Goal: Information Seeking & Learning: Learn about a topic

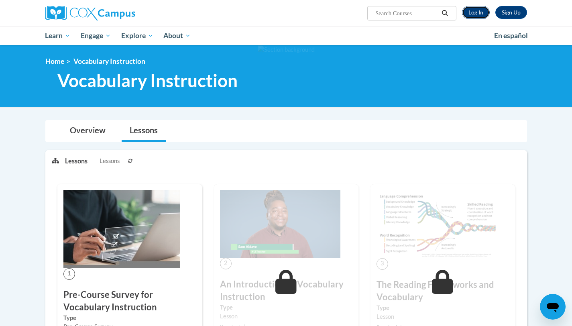
click at [468, 15] on link "Log In" at bounding box center [476, 12] width 28 height 13
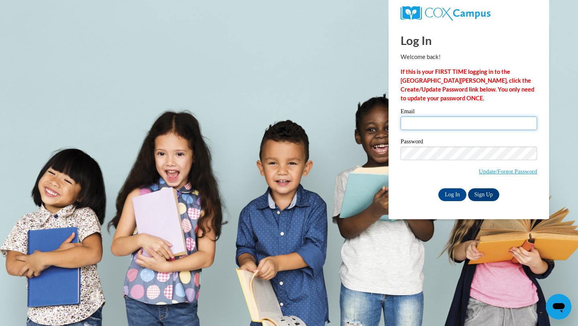
click at [445, 121] on input "Email" at bounding box center [469, 123] width 136 height 14
type input "jkolgen@sasd.net"
click at [451, 193] on input "Log In" at bounding box center [452, 194] width 28 height 13
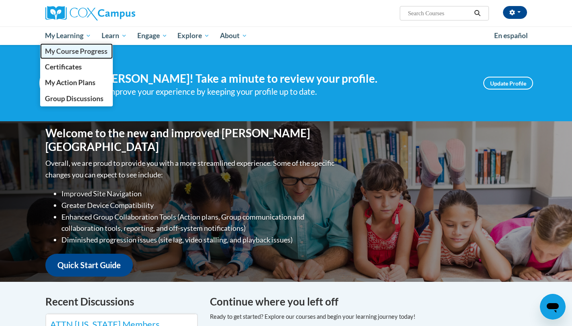
click at [77, 50] on span "My Course Progress" at bounding box center [76, 51] width 63 height 8
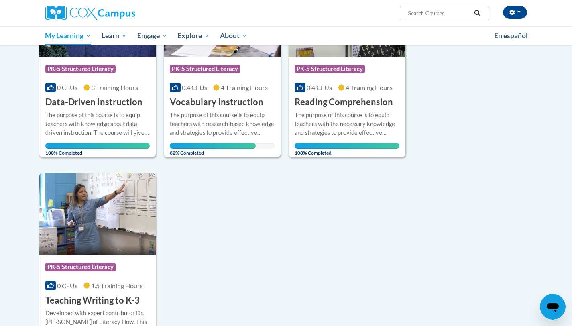
scroll to position [171, 0]
click at [258, 128] on div "The purpose of this course is to equip teachers with research-based knowledge a…" at bounding box center [222, 123] width 105 height 26
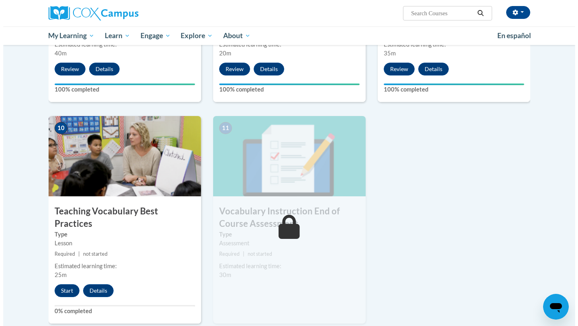
scroll to position [772, 0]
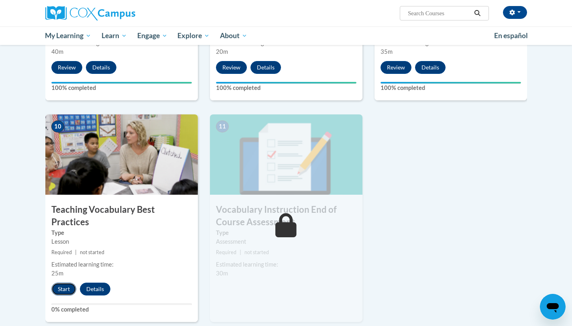
click at [60, 283] on button "Start" at bounding box center [63, 289] width 25 height 13
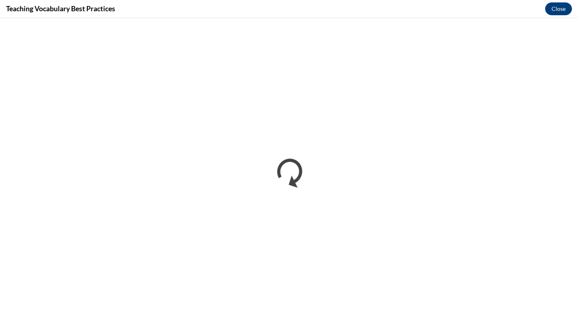
scroll to position [0, 0]
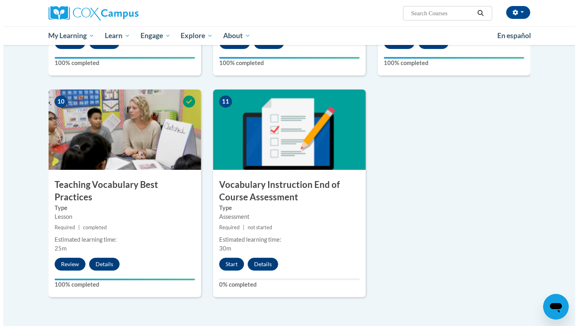
scroll to position [801, 0]
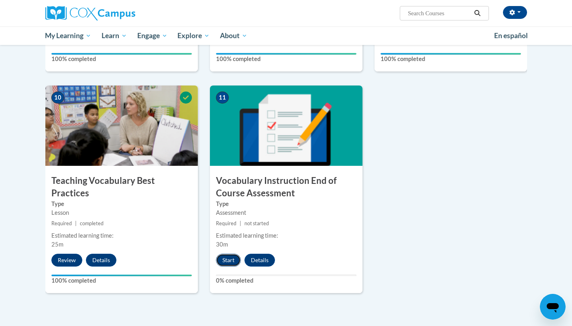
click at [227, 263] on button "Start" at bounding box center [228, 260] width 25 height 13
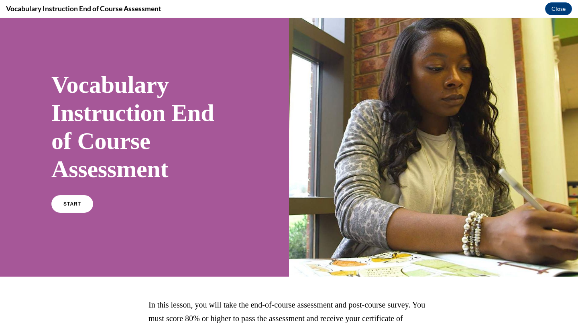
scroll to position [0, 0]
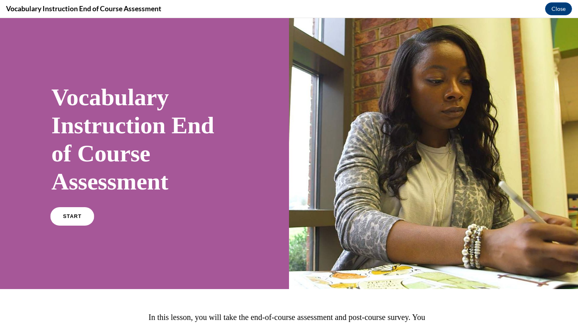
click at [69, 217] on span "START" at bounding box center [72, 217] width 18 height 6
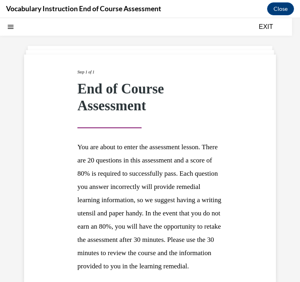
scroll to position [104, 0]
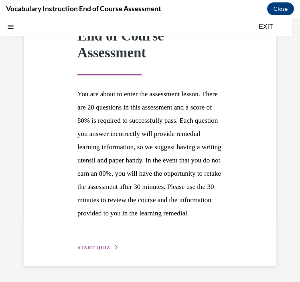
click at [95, 247] on span "START QUIZ" at bounding box center [93, 248] width 33 height 6
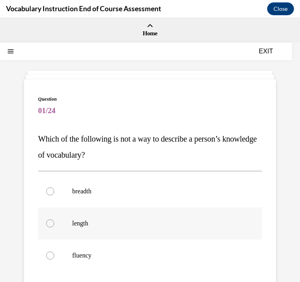
click at [104, 230] on label "length" at bounding box center [150, 223] width 224 height 32
click at [54, 228] on input "length" at bounding box center [50, 224] width 8 height 8
radio input "true"
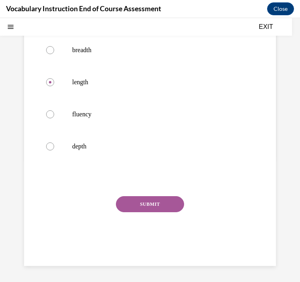
click at [141, 209] on button "SUBMIT" at bounding box center [150, 204] width 68 height 16
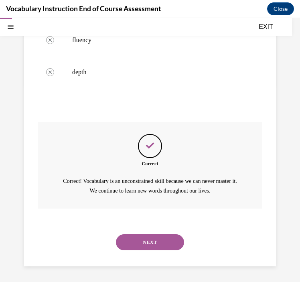
click at [142, 242] on button "NEXT" at bounding box center [150, 242] width 68 height 16
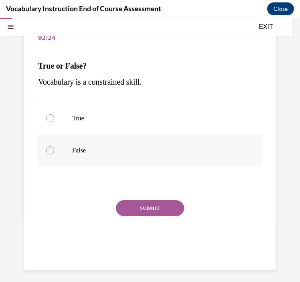
click at [93, 152] on p "False" at bounding box center [157, 150] width 170 height 8
click at [54, 152] on input "False" at bounding box center [50, 150] width 8 height 8
radio input "true"
click at [138, 204] on button "SUBMIT" at bounding box center [150, 208] width 68 height 16
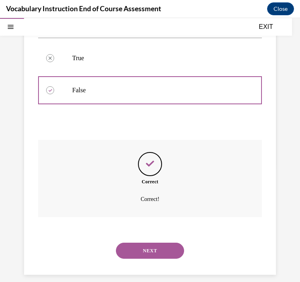
scroll to position [142, 0]
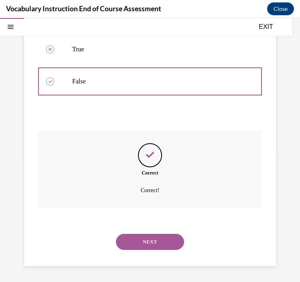
click at [146, 246] on button "NEXT" at bounding box center [150, 242] width 68 height 16
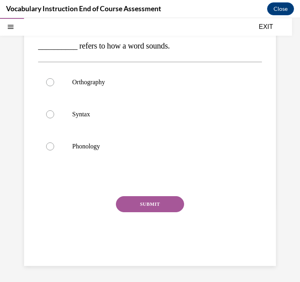
scroll to position [73, 0]
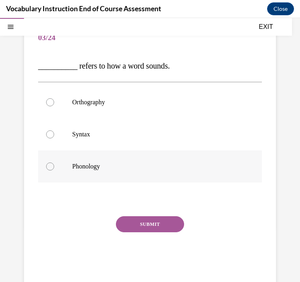
click at [110, 165] on p "Phonology" at bounding box center [157, 167] width 170 height 8
click at [54, 165] on input "Phonology" at bounding box center [50, 167] width 8 height 8
radio input "true"
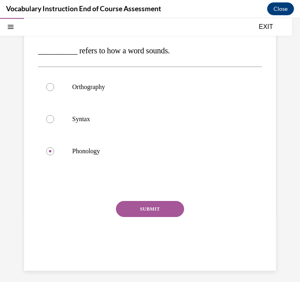
click at [134, 227] on div "SUBMIT" at bounding box center [150, 221] width 224 height 40
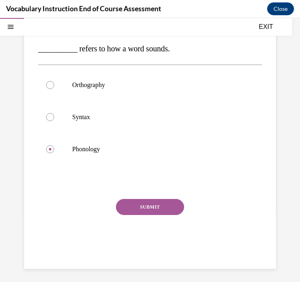
click at [134, 209] on button "SUBMIT" at bounding box center [150, 207] width 68 height 16
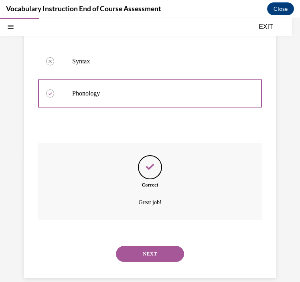
scroll to position [158, 0]
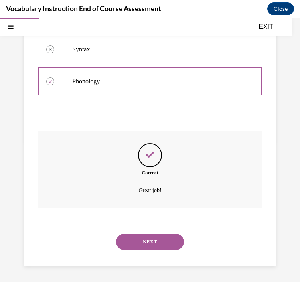
click at [139, 240] on button "NEXT" at bounding box center [150, 242] width 68 height 16
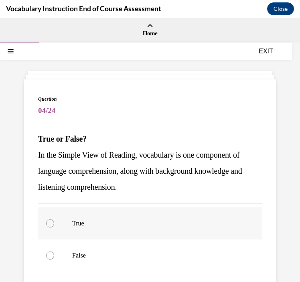
click at [116, 215] on label "True" at bounding box center [150, 223] width 224 height 32
click at [54, 220] on input "True" at bounding box center [50, 224] width 8 height 8
radio input "true"
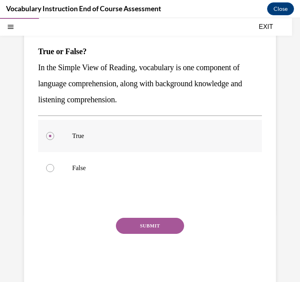
scroll to position [109, 0]
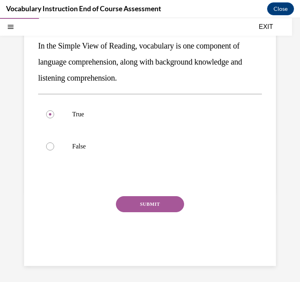
click at [131, 214] on div "SUBMIT" at bounding box center [150, 216] width 224 height 40
click at [130, 201] on button "SUBMIT" at bounding box center [150, 204] width 68 height 16
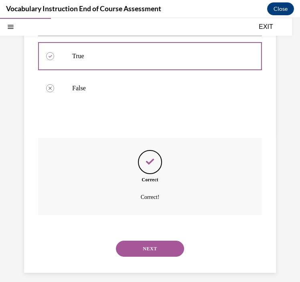
scroll to position [174, 0]
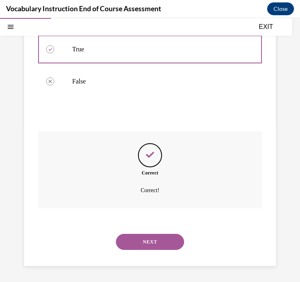
click at [139, 234] on button "NEXT" at bounding box center [150, 242] width 68 height 16
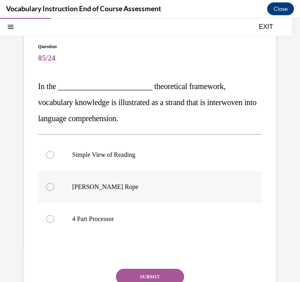
scroll to position [53, 0]
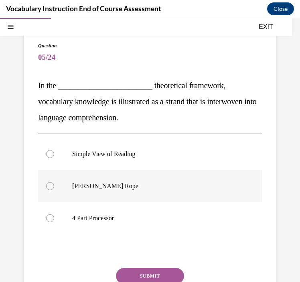
click at [138, 185] on p "Scarborough's Rope" at bounding box center [157, 186] width 170 height 8
click at [54, 185] on input "Scarborough's Rope" at bounding box center [50, 186] width 8 height 8
radio input "true"
click at [145, 272] on button "SUBMIT" at bounding box center [150, 276] width 68 height 16
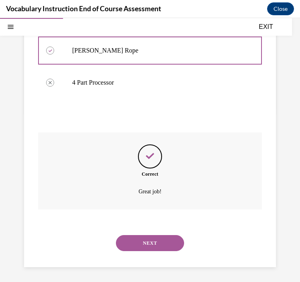
scroll to position [190, 0]
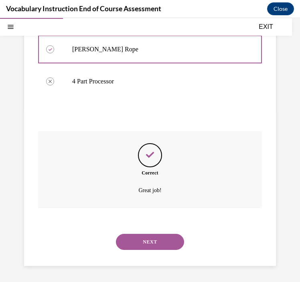
click at [150, 249] on button "NEXT" at bounding box center [150, 242] width 68 height 16
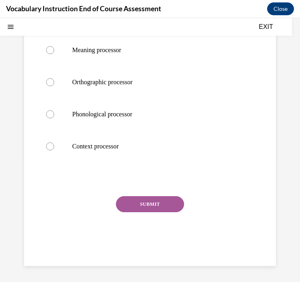
scroll to position [0, 0]
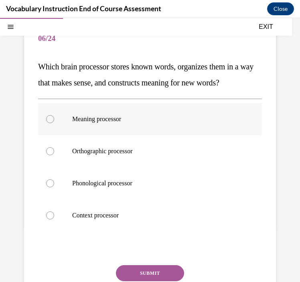
click at [132, 123] on p "Meaning processor" at bounding box center [157, 119] width 170 height 8
click at [54, 123] on input "Meaning processor" at bounding box center [50, 119] width 8 height 8
radio input "true"
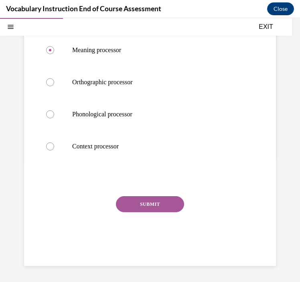
click at [141, 207] on button "SUBMIT" at bounding box center [150, 204] width 68 height 16
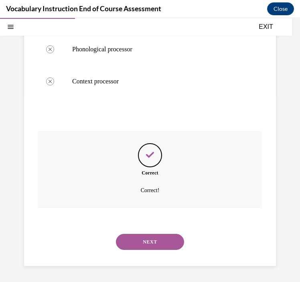
scroll to position [222, 0]
click at [148, 241] on button "NEXT" at bounding box center [150, 242] width 68 height 16
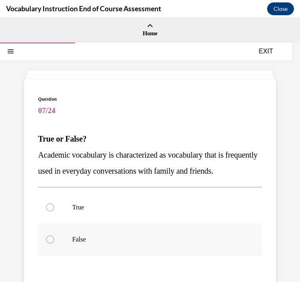
click at [136, 244] on p "False" at bounding box center [157, 240] width 170 height 8
click at [54, 244] on input "False" at bounding box center [50, 240] width 8 height 8
radio input "true"
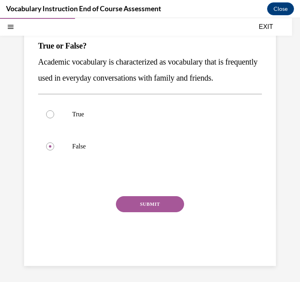
click at [147, 203] on button "SUBMIT" at bounding box center [150, 204] width 68 height 16
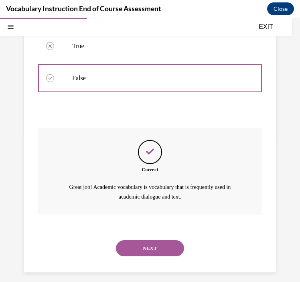
scroll to position [183, 0]
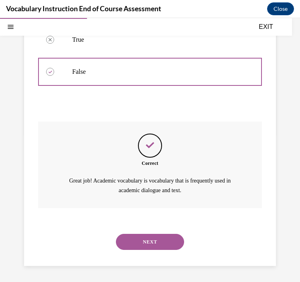
click at [153, 239] on button "NEXT" at bounding box center [150, 242] width 68 height 16
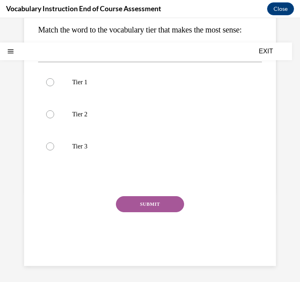
scroll to position [0, 0]
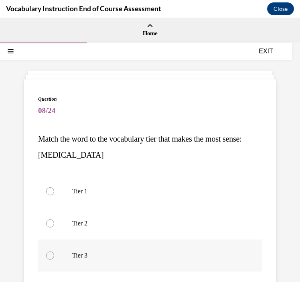
click at [123, 260] on label "Tier 3" at bounding box center [150, 256] width 224 height 32
click at [54, 260] on input "Tier 3" at bounding box center [50, 256] width 8 height 8
radio input "true"
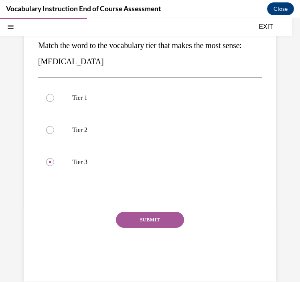
click at [142, 214] on button "SUBMIT" at bounding box center [150, 220] width 68 height 16
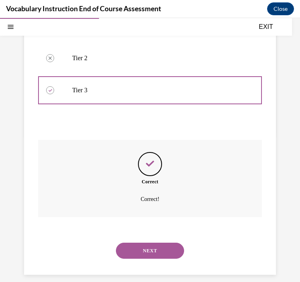
scroll to position [174, 0]
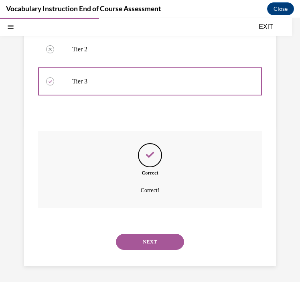
click at [146, 238] on button "NEXT" at bounding box center [150, 242] width 68 height 16
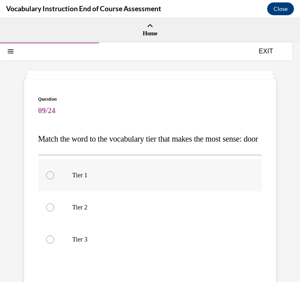
click at [133, 191] on label "Tier 1" at bounding box center [150, 175] width 224 height 32
click at [54, 179] on input "Tier 1" at bounding box center [50, 175] width 8 height 8
radio input "true"
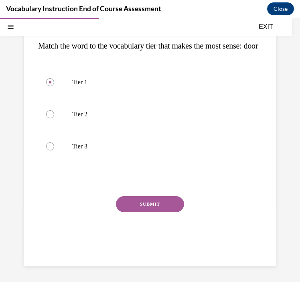
click at [138, 201] on button "SUBMIT" at bounding box center [150, 204] width 68 height 16
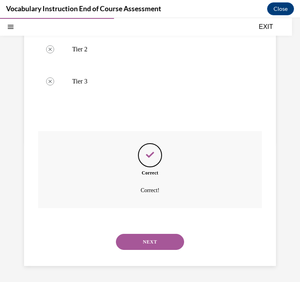
scroll to position [174, 0]
click at [137, 241] on button "NEXT" at bounding box center [150, 242] width 68 height 16
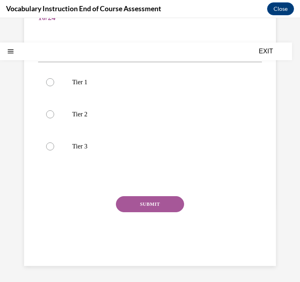
scroll to position [0, 0]
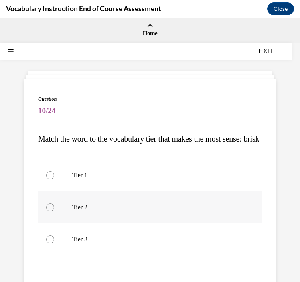
click at [101, 219] on label "Tier 2" at bounding box center [150, 207] width 224 height 32
click at [54, 211] on input "Tier 2" at bounding box center [50, 207] width 8 height 8
radio input "true"
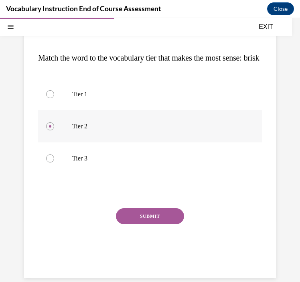
scroll to position [109, 0]
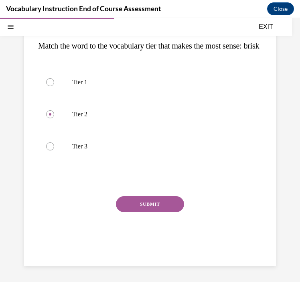
click at [131, 209] on button "SUBMIT" at bounding box center [150, 204] width 68 height 16
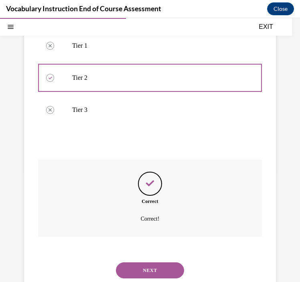
scroll to position [174, 0]
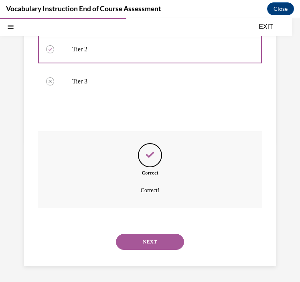
click at [131, 241] on button "NEXT" at bounding box center [150, 242] width 68 height 16
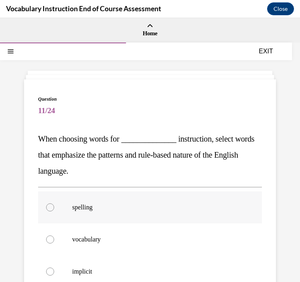
click at [69, 214] on label "spelling" at bounding box center [150, 207] width 224 height 32
click at [54, 211] on input "spelling" at bounding box center [50, 207] width 8 height 8
radio input "true"
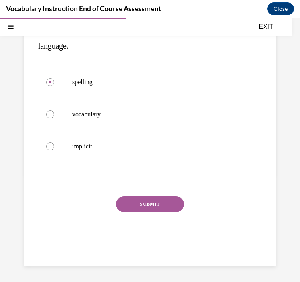
click at [150, 204] on button "SUBMIT" at bounding box center [150, 204] width 68 height 16
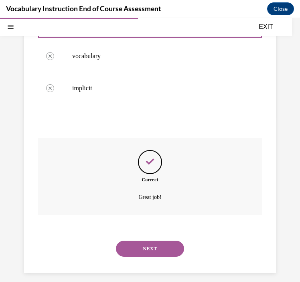
scroll to position [190, 0]
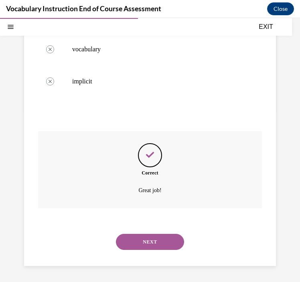
click at [134, 241] on button "NEXT" at bounding box center [150, 242] width 68 height 16
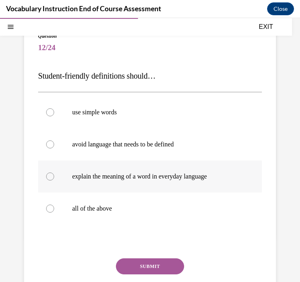
scroll to position [74, 0]
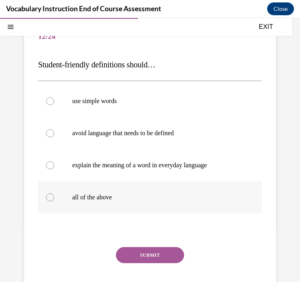
click at [120, 194] on p "all of the above" at bounding box center [157, 197] width 170 height 8
click at [54, 194] on input "all of the above" at bounding box center [50, 197] width 8 height 8
radio input "true"
click at [138, 261] on button "SUBMIT" at bounding box center [150, 255] width 68 height 16
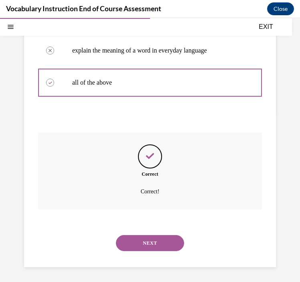
scroll to position [190, 0]
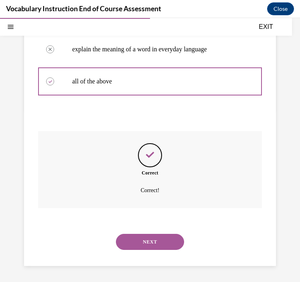
click at [139, 244] on button "NEXT" at bounding box center [150, 242] width 68 height 16
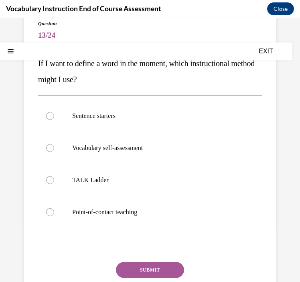
scroll to position [89, 0]
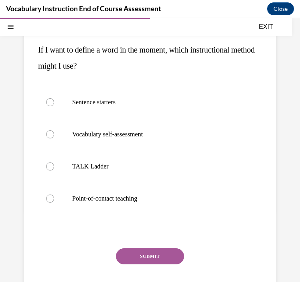
click at [141, 218] on div "Sentence starters Vocabulary self-assessment TALK Ladder Point-of-contact teach…" at bounding box center [150, 150] width 224 height 137
click at [137, 207] on label "Point-of-contact teaching" at bounding box center [150, 199] width 224 height 32
click at [54, 203] on input "Point-of-contact teaching" at bounding box center [50, 199] width 8 height 8
radio input "true"
click at [140, 260] on button "SUBMIT" at bounding box center [150, 256] width 68 height 16
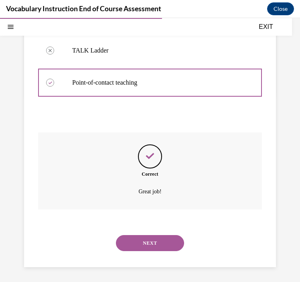
scroll to position [206, 0]
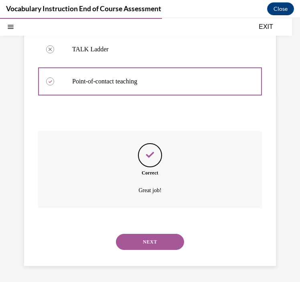
click at [140, 244] on button "NEXT" at bounding box center [150, 242] width 68 height 16
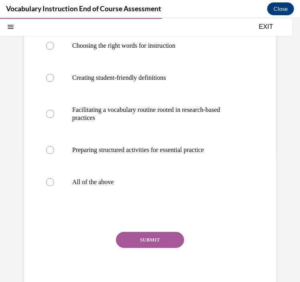
scroll to position [147, 0]
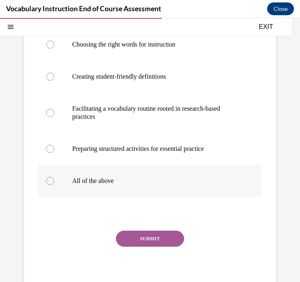
click at [131, 193] on label "All of the above" at bounding box center [150, 181] width 224 height 32
click at [54, 185] on input "All of the above" at bounding box center [50, 181] width 8 height 8
radio input "true"
click at [146, 230] on div "Question 14/24 What should you consider when planning to teach focus words with…" at bounding box center [150, 123] width 224 height 348
click at [146, 236] on button "SUBMIT" at bounding box center [150, 239] width 68 height 16
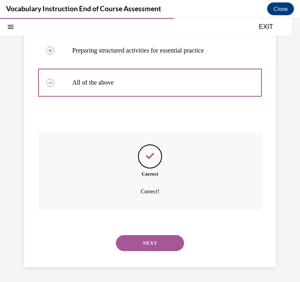
scroll to position [246, 0]
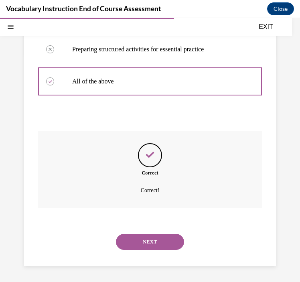
click at [147, 242] on button "NEXT" at bounding box center [150, 242] width 68 height 16
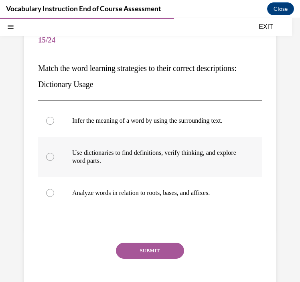
scroll to position [79, 0]
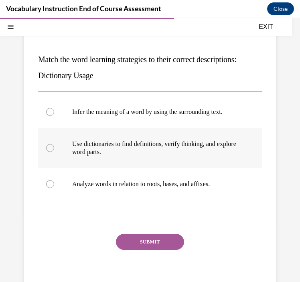
click at [131, 140] on p "Use dictionaries to find definitions, verify thinking, and explore word parts." at bounding box center [157, 148] width 170 height 16
click at [54, 144] on input "Use dictionaries to find definitions, verify thinking, and explore word parts." at bounding box center [50, 148] width 8 height 8
radio input "true"
click at [141, 238] on button "SUBMIT" at bounding box center [150, 242] width 68 height 16
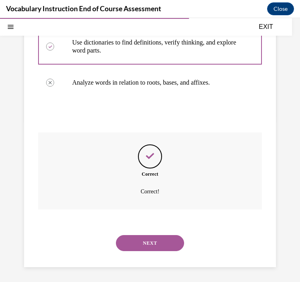
scroll to position [182, 0]
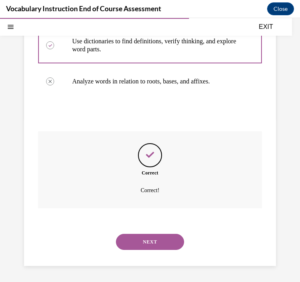
click at [141, 238] on button "NEXT" at bounding box center [150, 242] width 68 height 16
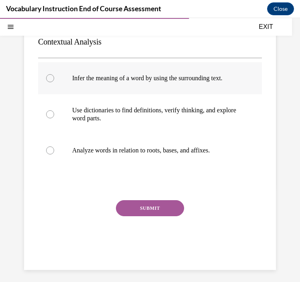
scroll to position [112, 0]
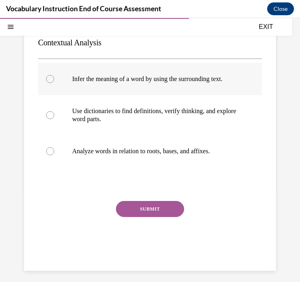
click at [118, 85] on label "Infer the meaning of a word by using the surrounding text." at bounding box center [150, 79] width 224 height 32
click at [54, 83] on input "Infer the meaning of a word by using the surrounding text." at bounding box center [50, 79] width 8 height 8
radio input "true"
click at [150, 209] on button "SUBMIT" at bounding box center [150, 209] width 68 height 16
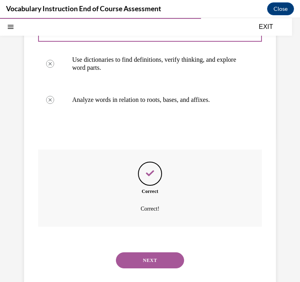
scroll to position [182, 0]
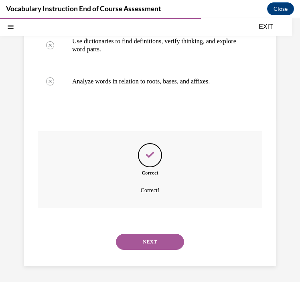
click at [155, 243] on button "NEXT" at bounding box center [150, 242] width 68 height 16
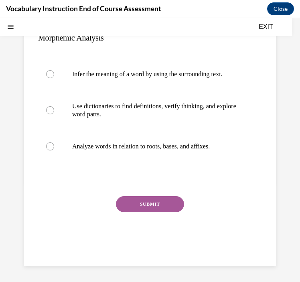
scroll to position [0, 0]
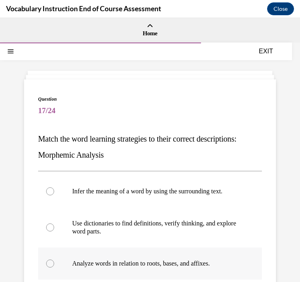
click at [157, 268] on label "Analyze words in relation to roots, bases, and affixes." at bounding box center [150, 264] width 224 height 32
click at [54, 268] on input "Analyze words in relation to roots, bases, and affixes." at bounding box center [50, 264] width 8 height 8
radio input "true"
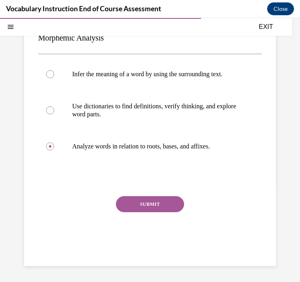
click at [148, 200] on button "SUBMIT" at bounding box center [150, 204] width 68 height 16
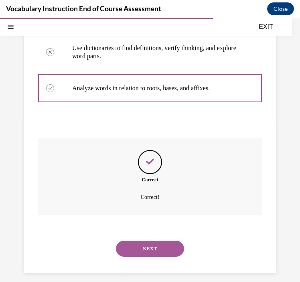
scroll to position [182, 0]
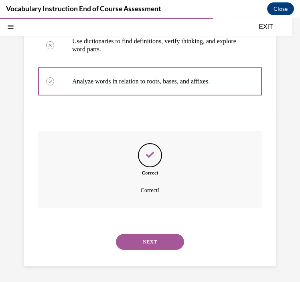
click at [136, 246] on button "NEXT" at bounding box center [150, 242] width 68 height 16
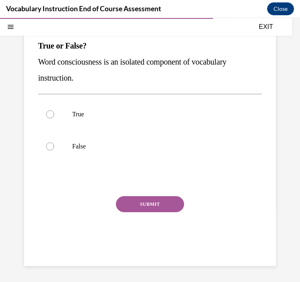
scroll to position [73, 0]
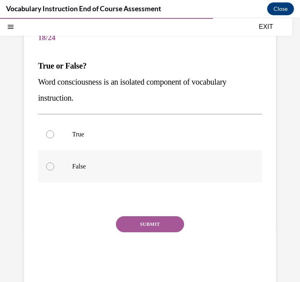
click at [105, 172] on label "False" at bounding box center [150, 166] width 224 height 32
click at [54, 171] on input "False" at bounding box center [50, 167] width 8 height 8
radio input "true"
click at [142, 230] on button "SUBMIT" at bounding box center [150, 224] width 68 height 16
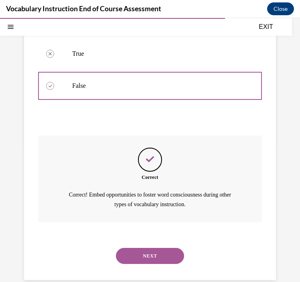
scroll to position [167, 0]
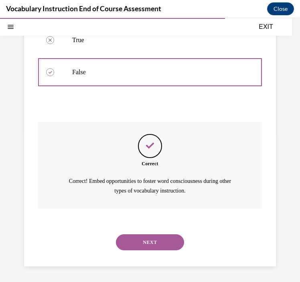
click at [147, 246] on button "NEXT" at bounding box center [150, 242] width 68 height 16
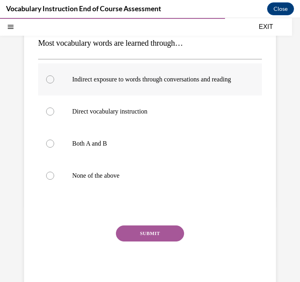
scroll to position [97, 0]
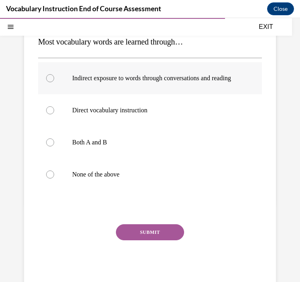
click at [155, 82] on p "Indirect exposure to words through conversations and reading" at bounding box center [157, 78] width 170 height 8
click at [54, 82] on input "Indirect exposure to words through conversations and reading" at bounding box center [50, 78] width 8 height 8
radio input "true"
click at [131, 238] on button "SUBMIT" at bounding box center [150, 232] width 68 height 16
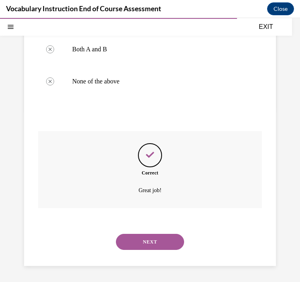
scroll to position [198, 0]
click at [141, 244] on button "NEXT" at bounding box center [150, 242] width 68 height 16
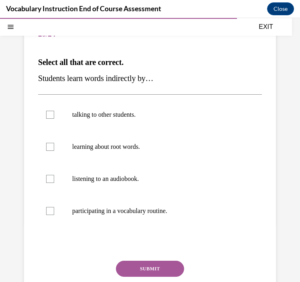
scroll to position [68, 0]
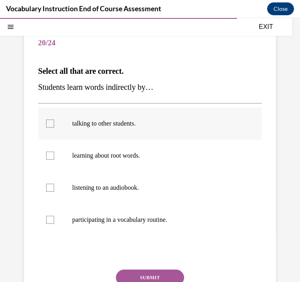
click at [44, 125] on label "talking to other students." at bounding box center [150, 124] width 224 height 32
click at [46, 125] on input "talking to other students." at bounding box center [50, 124] width 8 height 8
checkbox input "true"
click at [52, 183] on label "listening to an audiobook." at bounding box center [150, 188] width 224 height 32
click at [52, 184] on input "listening to an audiobook." at bounding box center [50, 188] width 8 height 8
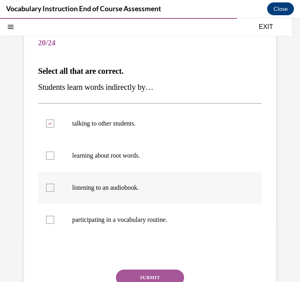
checkbox input "true"
click at [142, 273] on button "SUBMIT" at bounding box center [150, 278] width 68 height 16
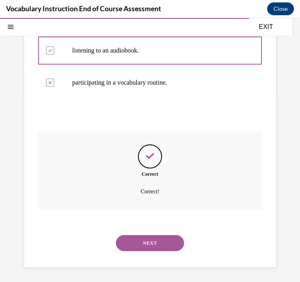
scroll to position [206, 0]
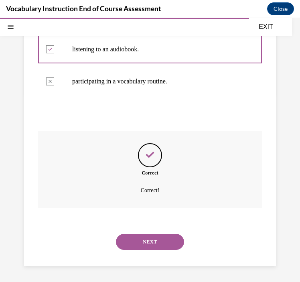
click at [134, 248] on button "NEXT" at bounding box center [150, 242] width 68 height 16
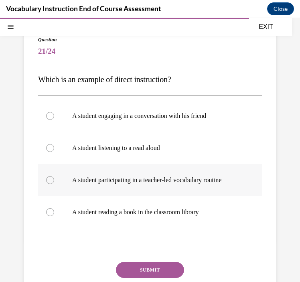
scroll to position [61, 0]
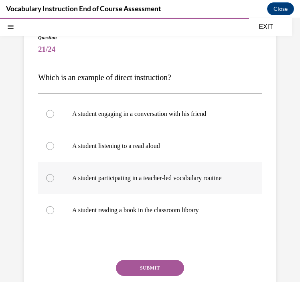
click at [144, 183] on label "A student participating in a teacher-led vocabulary routine" at bounding box center [150, 178] width 224 height 32
click at [54, 182] on input "A student participating in a teacher-led vocabulary routine" at bounding box center [50, 178] width 8 height 8
radio input "true"
click at [154, 267] on button "SUBMIT" at bounding box center [150, 268] width 68 height 16
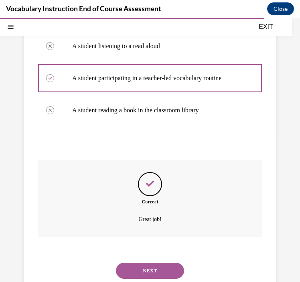
scroll to position [190, 0]
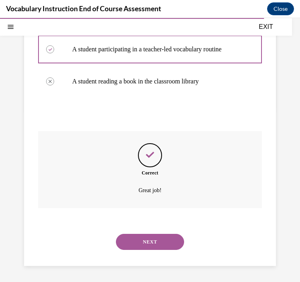
click at [147, 247] on button "NEXT" at bounding box center [150, 242] width 68 height 16
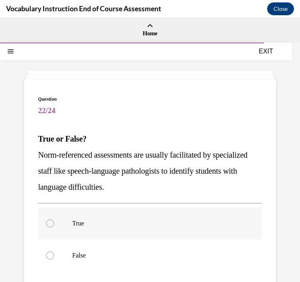
click at [134, 225] on p "True" at bounding box center [157, 224] width 170 height 8
click at [54, 225] on input "True" at bounding box center [50, 224] width 8 height 8
radio input "true"
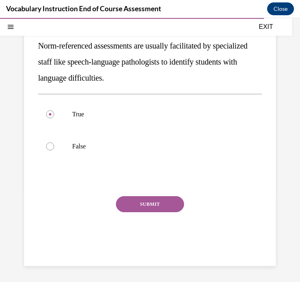
click at [139, 206] on button "SUBMIT" at bounding box center [150, 204] width 68 height 16
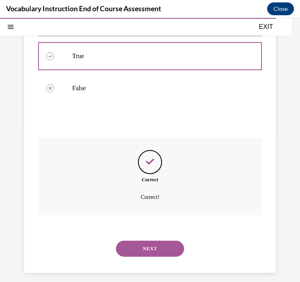
scroll to position [174, 0]
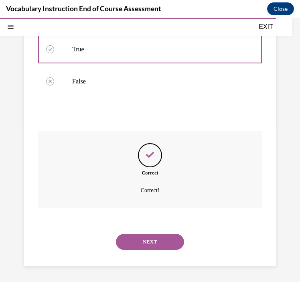
click at [142, 239] on button "NEXT" at bounding box center [150, 242] width 68 height 16
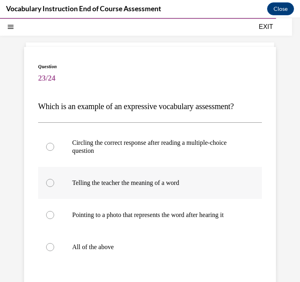
click at [138, 178] on label "Telling the teacher the meaning of a word" at bounding box center [150, 183] width 224 height 32
click at [54, 179] on input "Telling the teacher the meaning of a word" at bounding box center [50, 183] width 8 height 8
radio input "true"
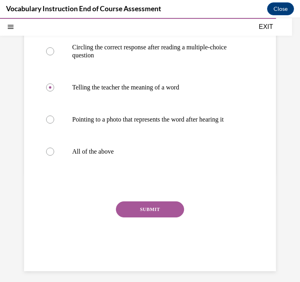
click at [146, 218] on button "SUBMIT" at bounding box center [150, 209] width 68 height 16
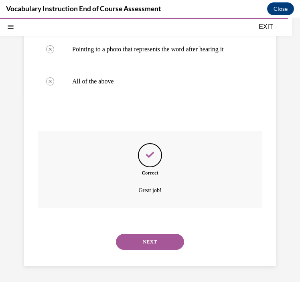
click at [147, 242] on button "NEXT" at bounding box center [150, 242] width 68 height 16
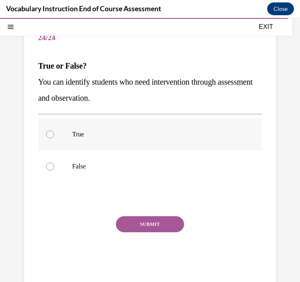
click at [99, 145] on label "True" at bounding box center [150, 134] width 224 height 32
click at [54, 138] on input "True" at bounding box center [50, 134] width 8 height 8
radio input "true"
click at [131, 226] on button "SUBMIT" at bounding box center [150, 224] width 68 height 16
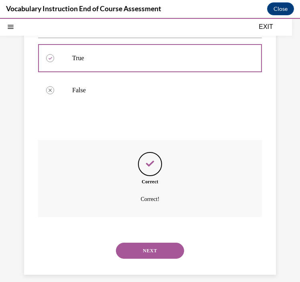
scroll to position [158, 0]
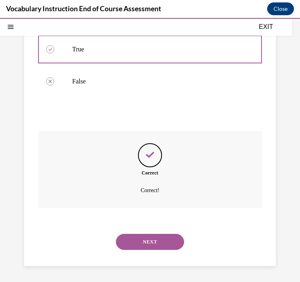
click at [142, 245] on button "NEXT" at bounding box center [150, 242] width 68 height 16
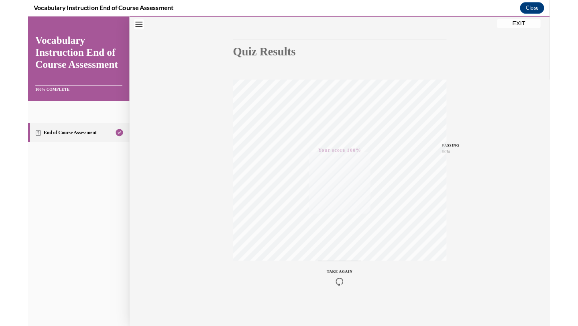
scroll to position [68, 0]
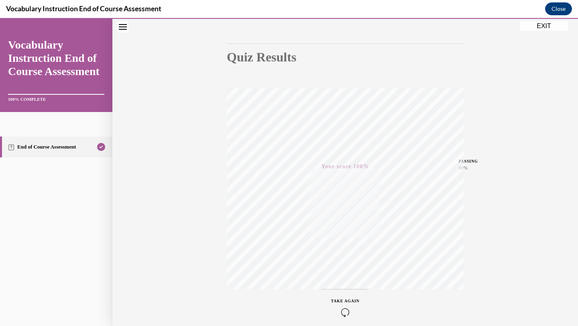
click at [538, 28] on button "EXIT" at bounding box center [544, 26] width 48 height 10
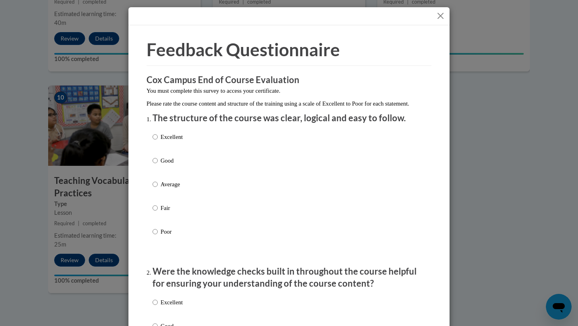
click at [187, 144] on div "Excellent Good Average Fair Poor" at bounding box center [289, 193] width 273 height 131
click at [165, 141] on p "Excellent" at bounding box center [172, 136] width 22 height 9
click at [158, 141] on input "Excellent" at bounding box center [155, 136] width 5 height 9
radio input "true"
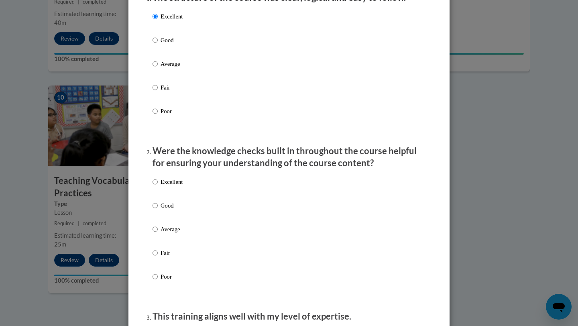
click at [183, 187] on div "Excellent Good Average Fair Poor" at bounding box center [289, 238] width 273 height 131
click at [171, 186] on p "Excellent" at bounding box center [172, 181] width 22 height 9
click at [158, 186] on input "Excellent" at bounding box center [155, 181] width 5 height 9
radio input "true"
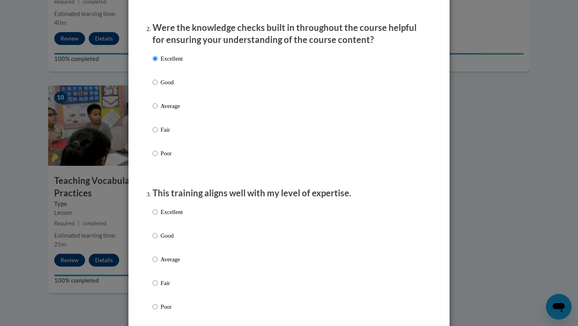
click at [171, 216] on p "Excellent" at bounding box center [172, 211] width 22 height 9
click at [158, 216] on input "Excellent" at bounding box center [155, 211] width 5 height 9
radio input "true"
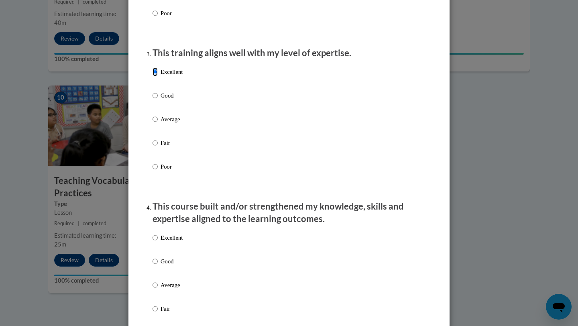
scroll to position [384, 0]
click at [173, 241] on p "Excellent" at bounding box center [172, 236] width 22 height 9
click at [158, 241] on input "Excellent" at bounding box center [155, 236] width 5 height 9
radio input "true"
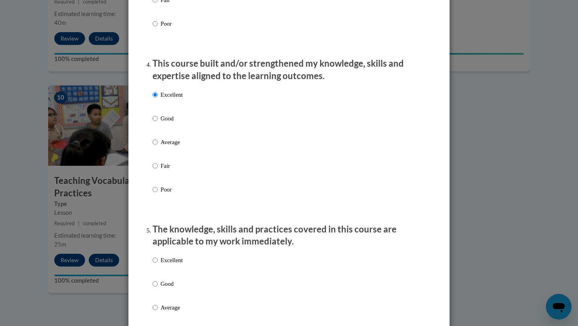
click at [173, 264] on p "Excellent" at bounding box center [172, 260] width 22 height 9
click at [158, 264] on input "Excellent" at bounding box center [155, 260] width 5 height 9
radio input "true"
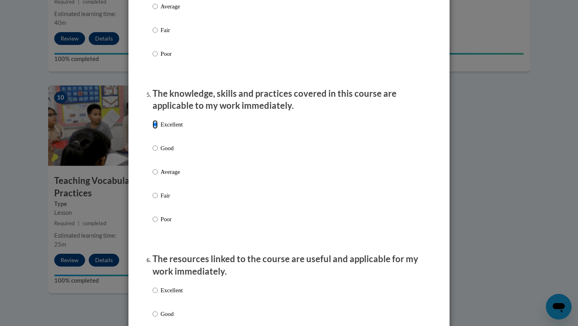
scroll to position [669, 0]
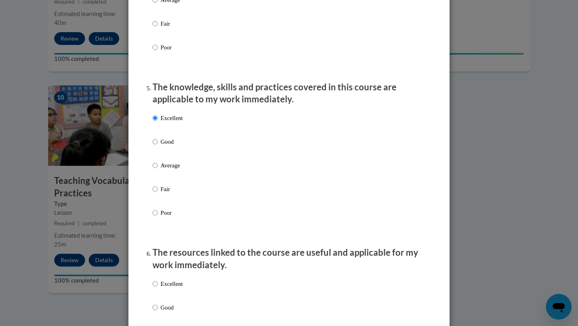
click at [175, 288] on p "Excellent" at bounding box center [172, 283] width 22 height 9
click at [158, 288] on input "Excellent" at bounding box center [155, 283] width 5 height 9
radio input "true"
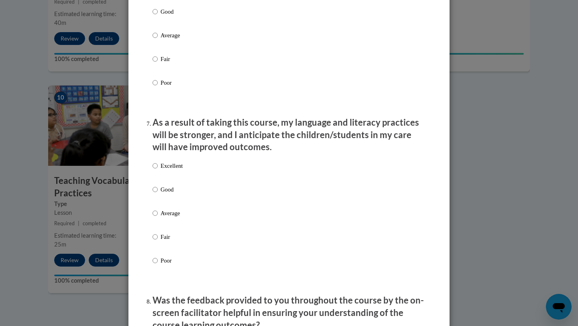
click at [172, 170] on p "Excellent" at bounding box center [172, 165] width 22 height 9
click at [158, 170] on input "Excellent" at bounding box center [155, 165] width 5 height 9
radio input "true"
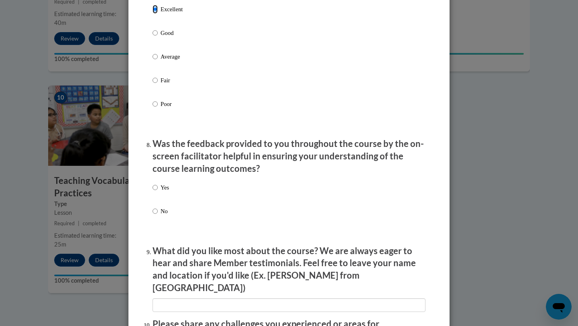
scroll to position [1122, 0]
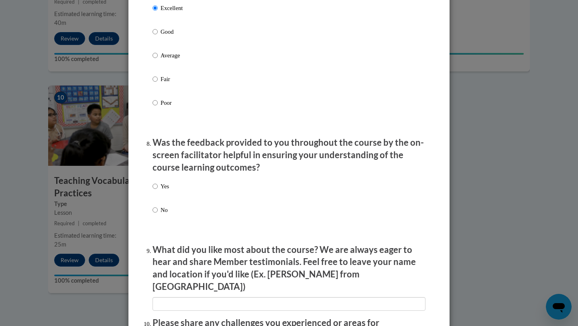
click at [161, 191] on p "Yes" at bounding box center [165, 186] width 8 height 9
click at [158, 191] on input "Yes" at bounding box center [155, 186] width 5 height 9
radio input "true"
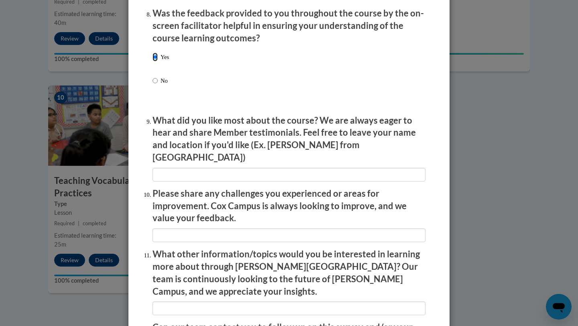
scroll to position [1344, 0]
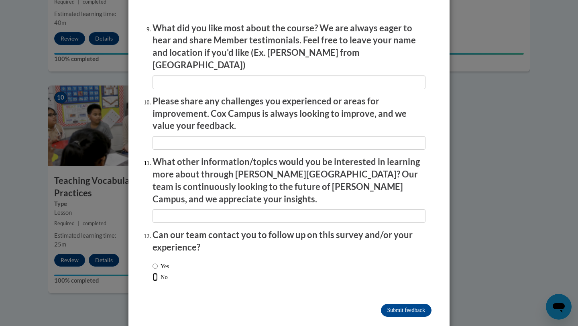
click at [153, 272] on input "No" at bounding box center [155, 276] width 5 height 9
radio input "true"
click at [381, 304] on input "Submit feedback" at bounding box center [406, 310] width 51 height 13
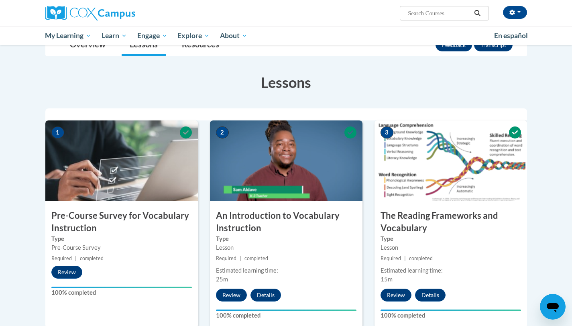
scroll to position [0, 0]
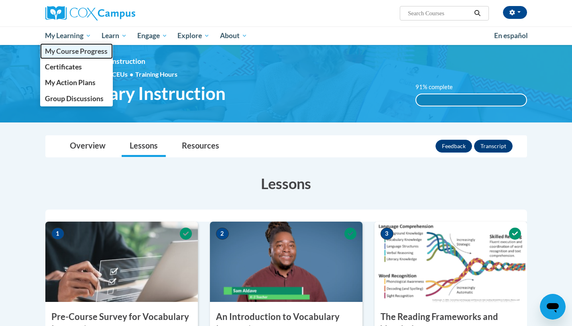
click at [78, 51] on span "My Course Progress" at bounding box center [76, 51] width 63 height 8
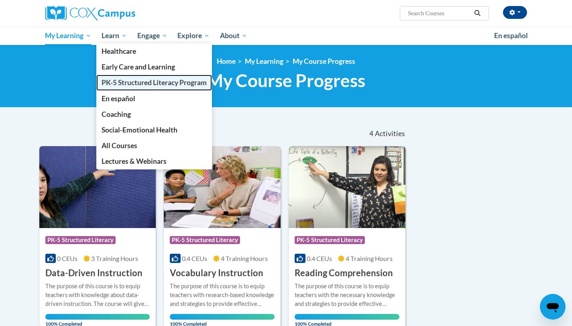
click at [127, 77] on link "PK-5 Structured Literacy Program" at bounding box center [154, 83] width 116 height 16
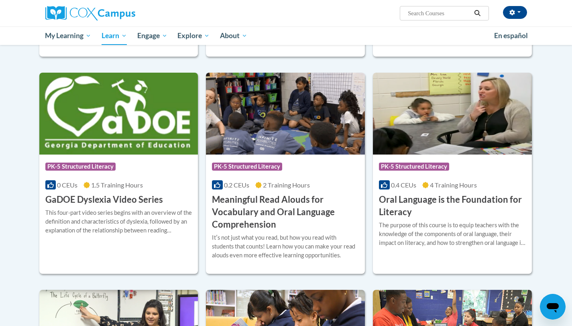
scroll to position [429, 0]
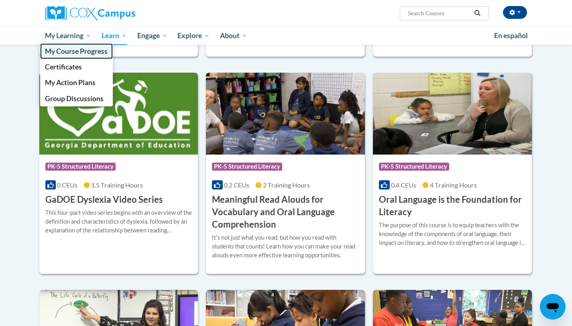
click at [57, 52] on span "My Course Progress" at bounding box center [76, 51] width 63 height 8
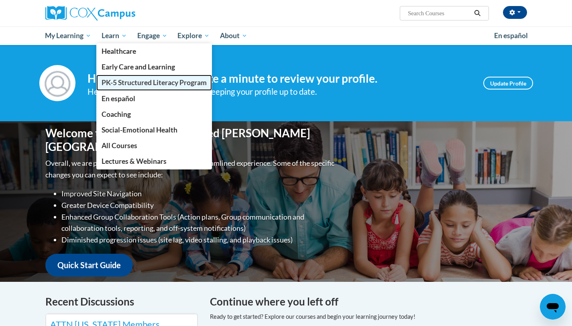
click at [139, 86] on span "PK-5 Structured Literacy Program" at bounding box center [154, 82] width 105 height 8
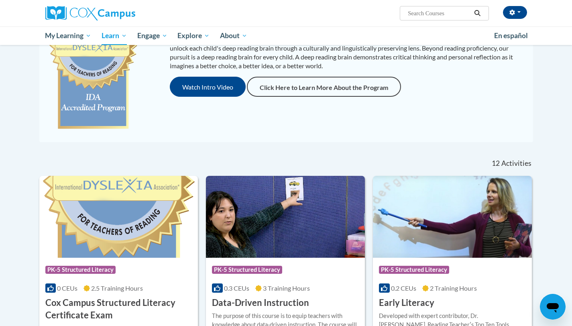
scroll to position [274, 0]
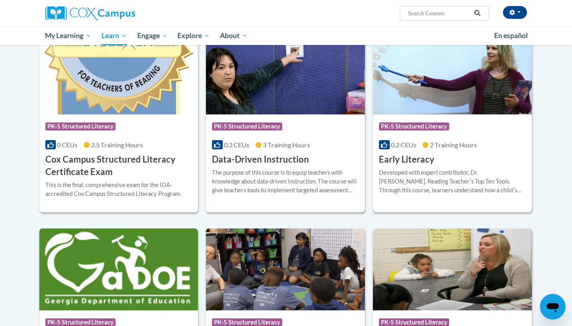
click at [456, 106] on img at bounding box center [452, 74] width 159 height 82
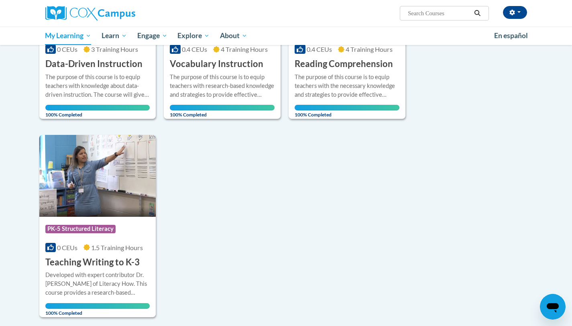
scroll to position [209, 0]
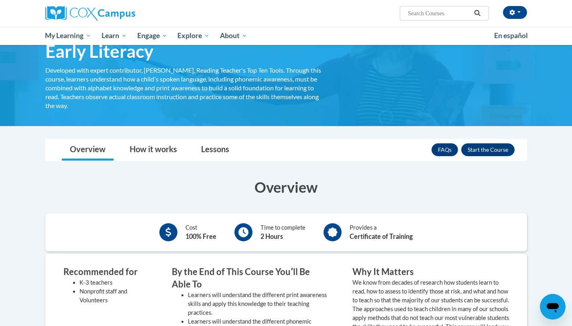
scroll to position [42, 0]
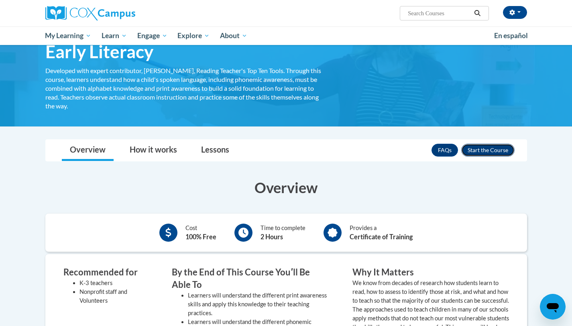
click at [488, 150] on button "Enroll" at bounding box center [487, 150] width 53 height 13
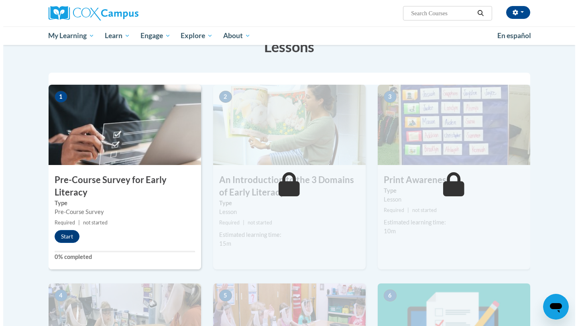
scroll to position [120, 0]
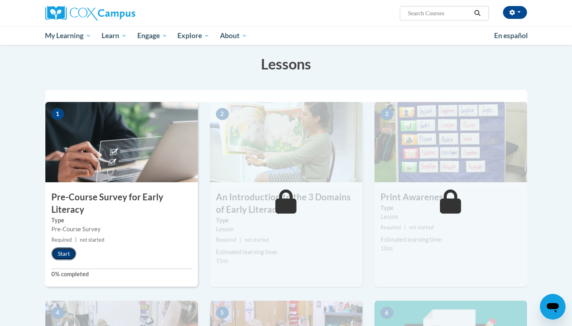
click at [61, 253] on button "Start" at bounding box center [63, 253] width 25 height 13
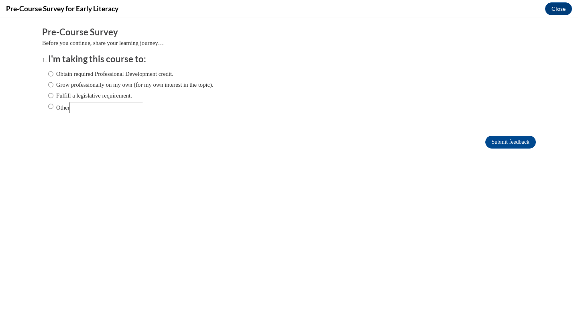
scroll to position [0, 0]
click at [48, 73] on input "Obtain required Professional Development credit." at bounding box center [50, 73] width 5 height 9
radio input "true"
click at [498, 137] on input "Submit feedback" at bounding box center [510, 142] width 51 height 13
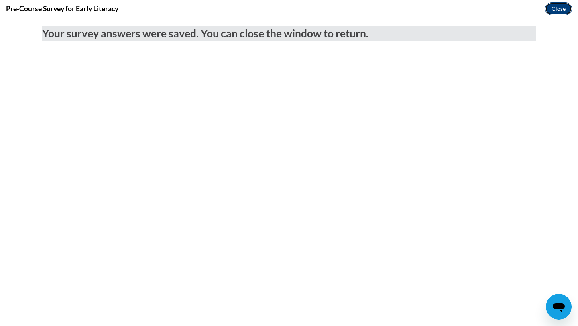
click at [557, 12] on button "Close" at bounding box center [558, 8] width 27 height 13
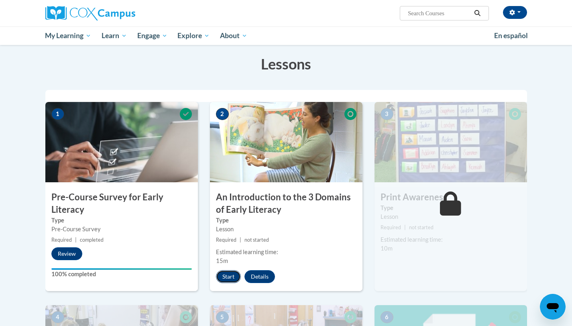
click at [234, 282] on button "Start" at bounding box center [228, 276] width 25 height 13
